Goal: Task Accomplishment & Management: Manage account settings

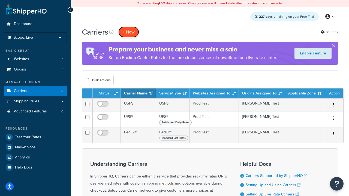
click at [129, 32] on button "+ New" at bounding box center [128, 31] width 21 height 11
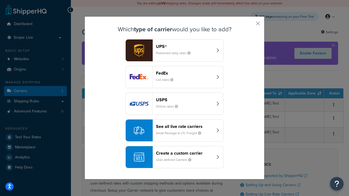
click at [184, 73] on header "FedEx" at bounding box center [184, 73] width 57 height 5
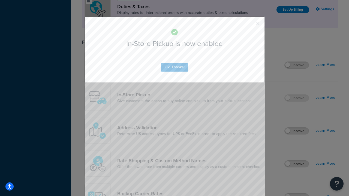
click at [250, 25] on button "button" at bounding box center [249, 25] width 1 height 1
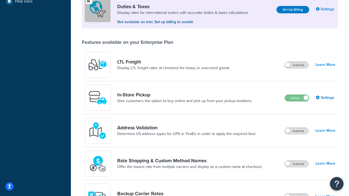
scroll to position [166, 0]
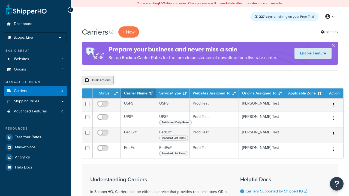
click at [87, 80] on input "checkbox" at bounding box center [87, 80] width 4 height 4
checkbox input "true"
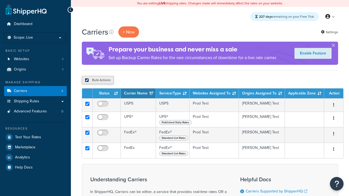
checkbox input "true"
click at [0, 0] on button "Delete" at bounding box center [0, 0] width 0 height 0
